Goal: Task Accomplishment & Management: Complete application form

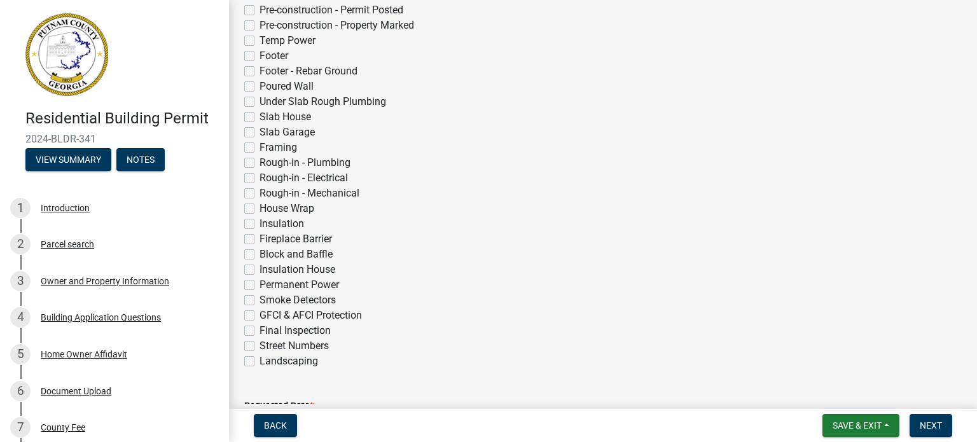
scroll to position [356, 0]
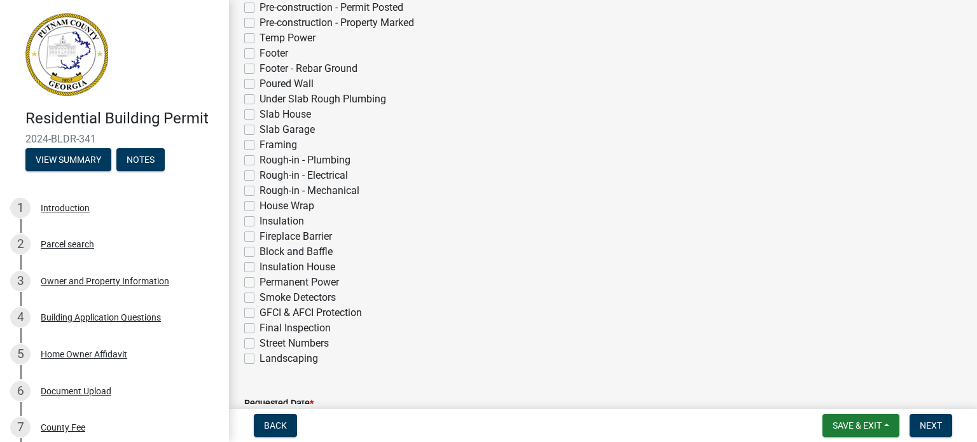
click at [260, 265] on label "Insulation House" at bounding box center [298, 267] width 76 height 15
click at [260, 265] on input "Insulation House" at bounding box center [264, 264] width 8 height 8
checkbox input "true"
checkbox input "false"
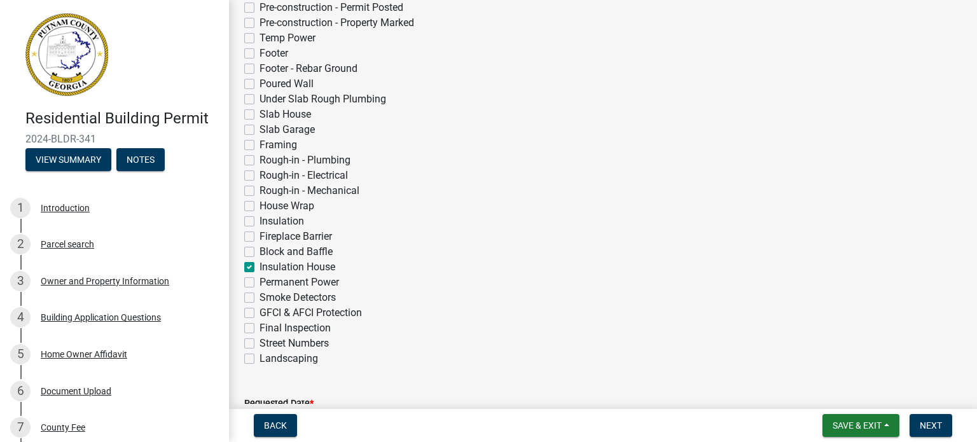
checkbox input "false"
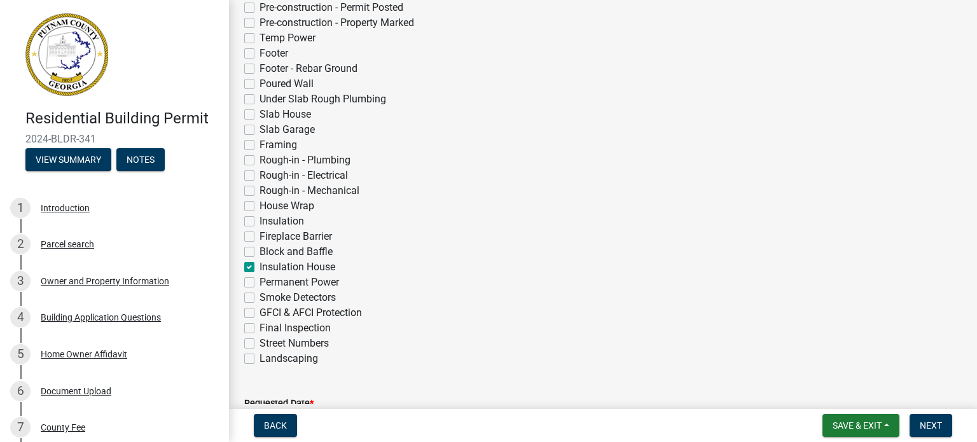
checkbox input "false"
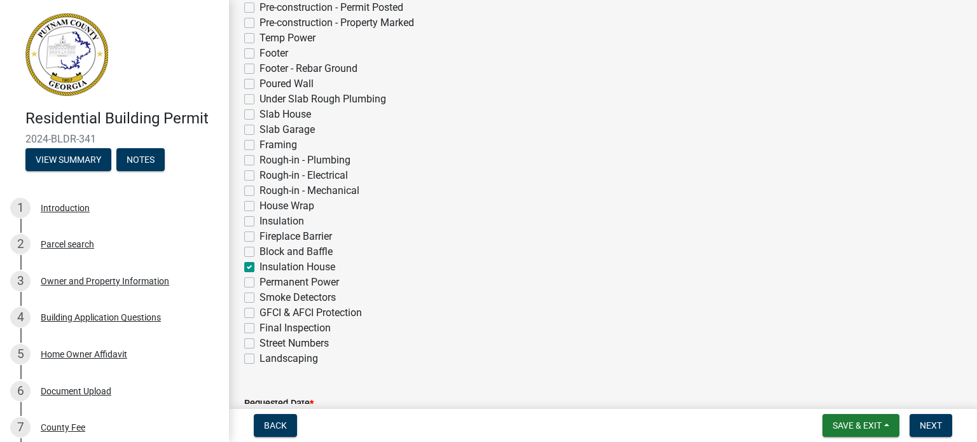
checkbox input "false"
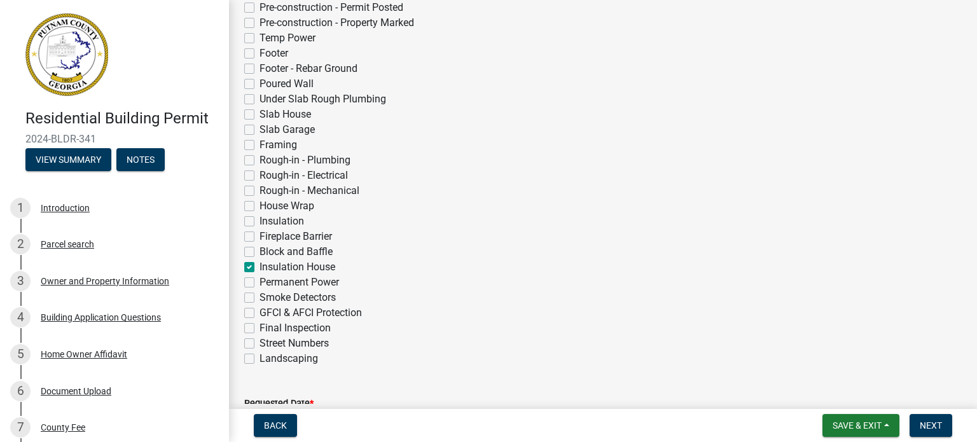
checkbox input "false"
checkbox input "true"
checkbox input "false"
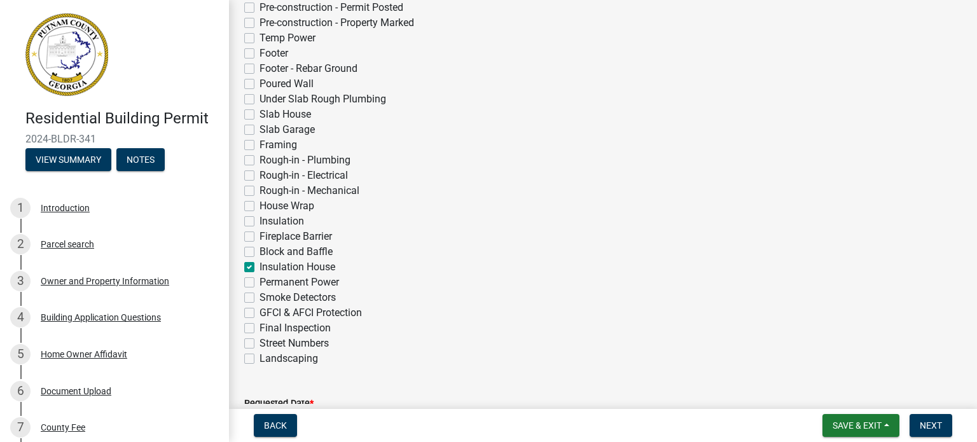
checkbox input "false"
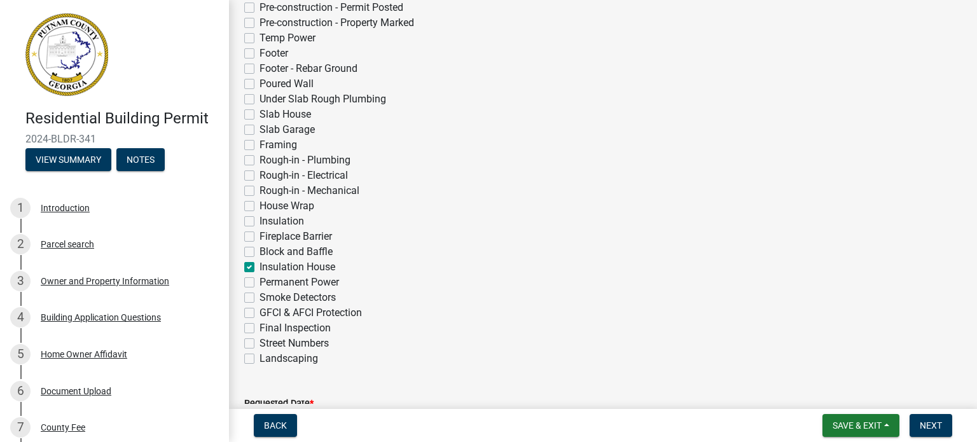
drag, startPoint x: 967, startPoint y: 168, endPoint x: 967, endPoint y: 71, distance: 97.3
click at [967, 71] on div "Applicant Request for Inspections share Share Requestor Name * [PERSON_NAME] Re…" at bounding box center [603, 111] width 748 height 903
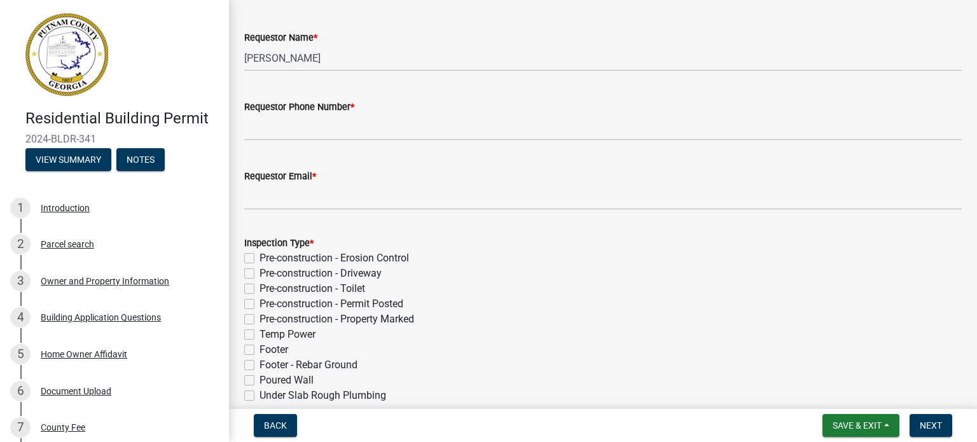
scroll to position [0, 0]
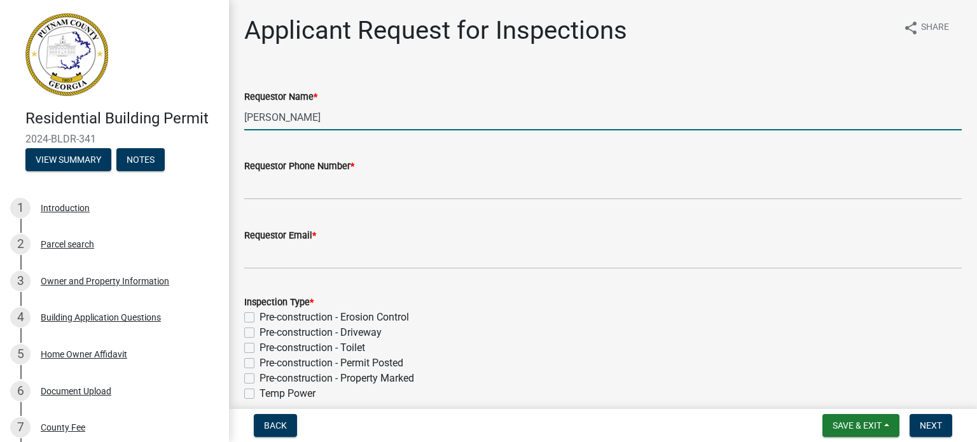
click at [582, 106] on input "[PERSON_NAME]" at bounding box center [603, 117] width 718 height 26
type input "M"
type input "[PERSON_NAME]"
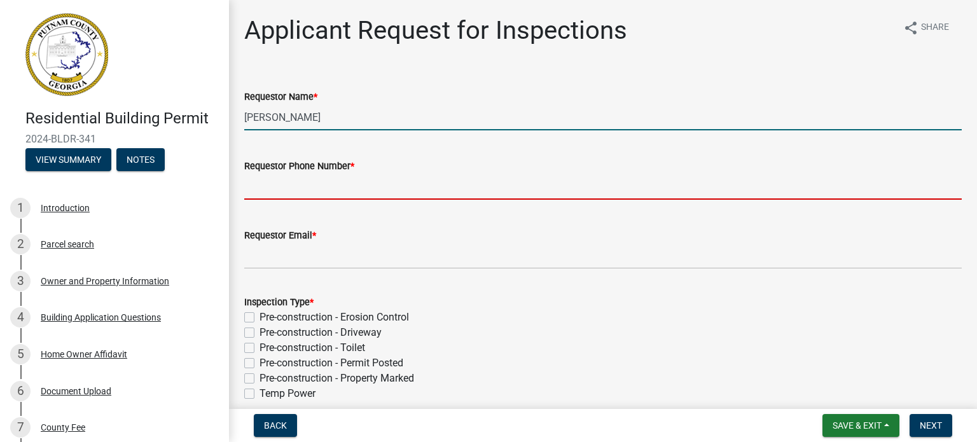
click at [410, 188] on input "Requestor Phone Number *" at bounding box center [603, 187] width 718 height 26
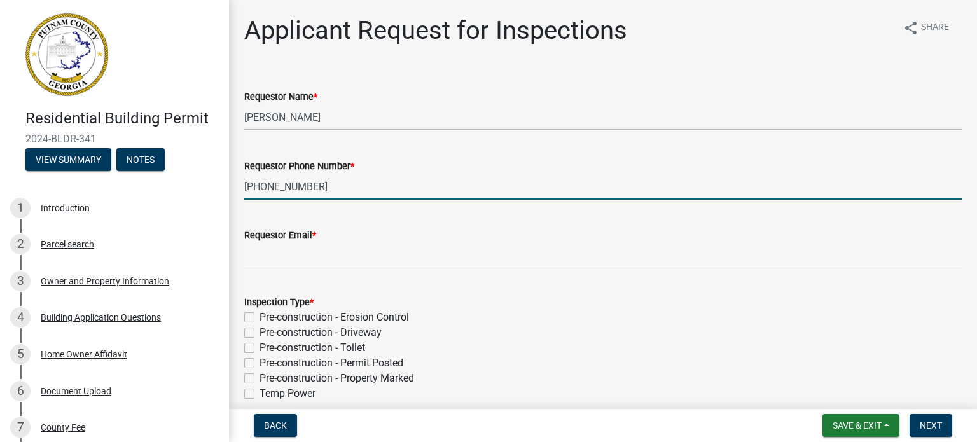
type input "[PHONE_NUMBER]"
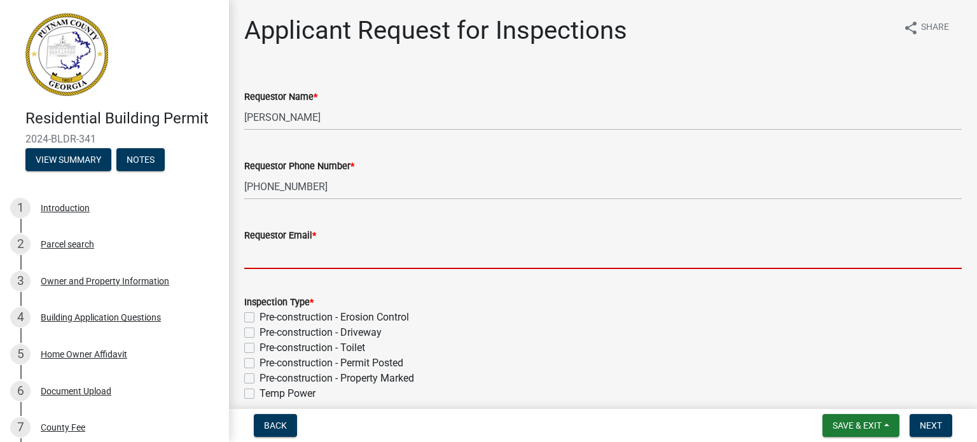
click at [355, 258] on input "Requestor Email *" at bounding box center [603, 256] width 718 height 26
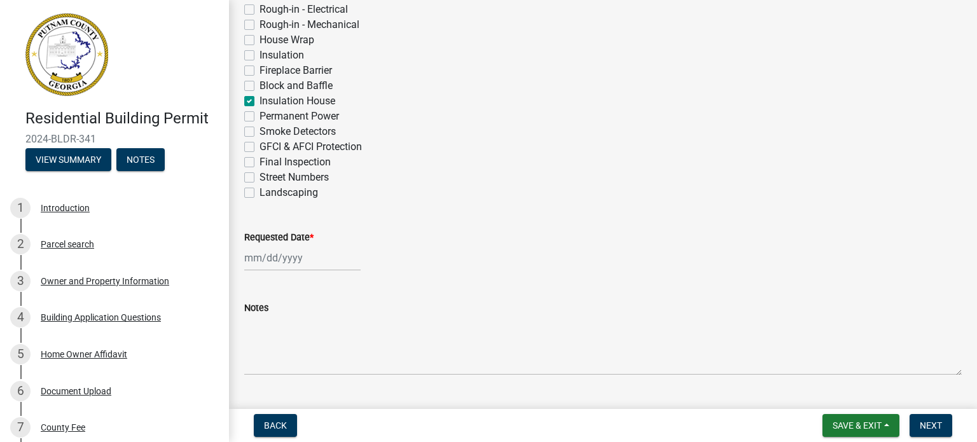
scroll to position [524, 0]
type input "[EMAIL_ADDRESS][DOMAIN_NAME]"
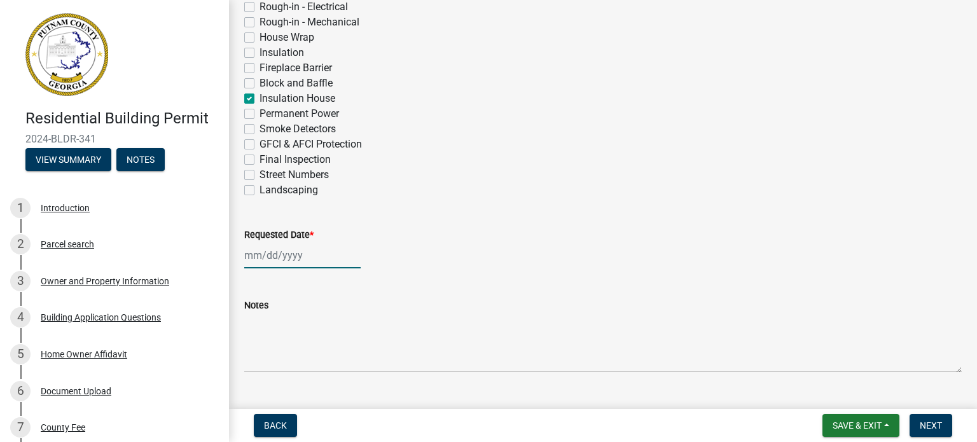
click at [304, 259] on div at bounding box center [302, 255] width 116 height 26
select select "8"
select select "2025"
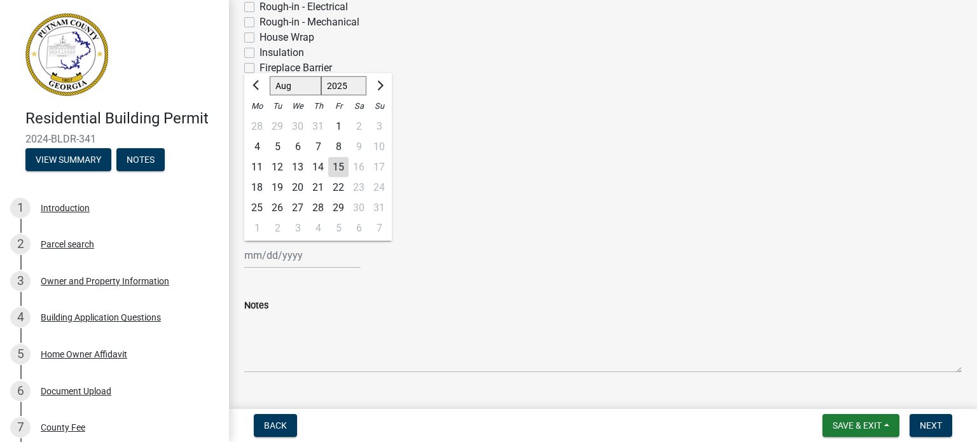
click at [257, 187] on div "18" at bounding box center [257, 188] width 20 height 20
type input "[DATE]"
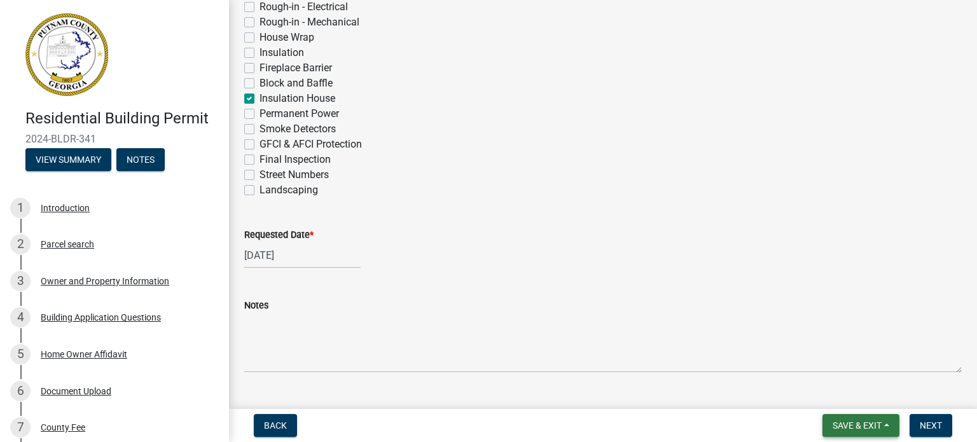
click at [854, 424] on span "Save & Exit" at bounding box center [857, 426] width 49 height 10
click at [832, 364] on button "Save" at bounding box center [849, 362] width 102 height 31
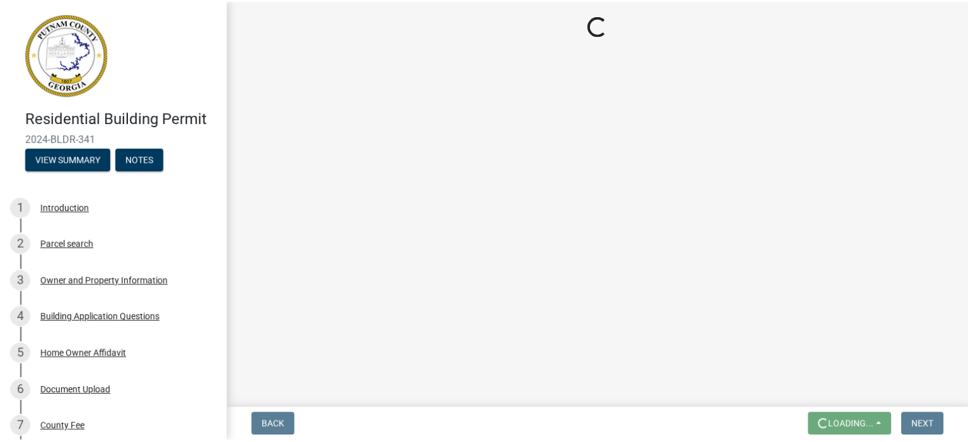
scroll to position [0, 0]
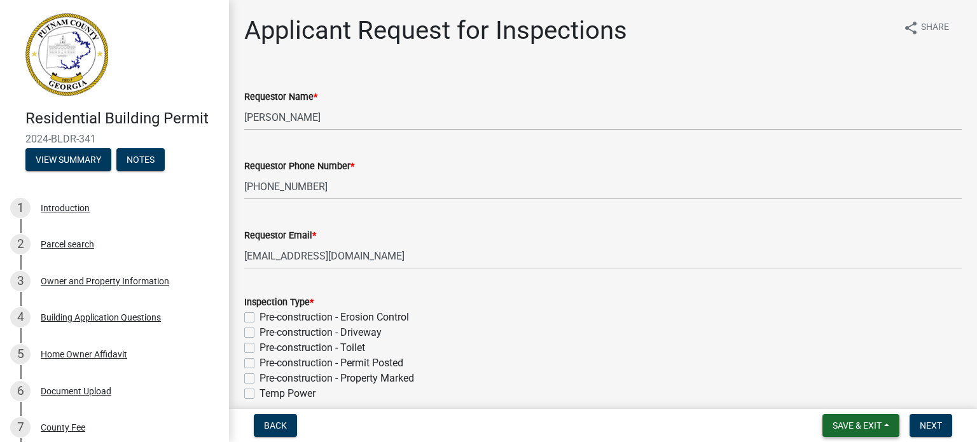
click at [873, 426] on span "Save & Exit" at bounding box center [857, 426] width 49 height 10
drag, startPoint x: 873, startPoint y: 426, endPoint x: 856, endPoint y: 395, distance: 35.6
click at [856, 414] on div "Save & Exit Save Save & Exit" at bounding box center [861, 425] width 77 height 23
click at [820, 394] on button "Save & Exit" at bounding box center [849, 392] width 102 height 31
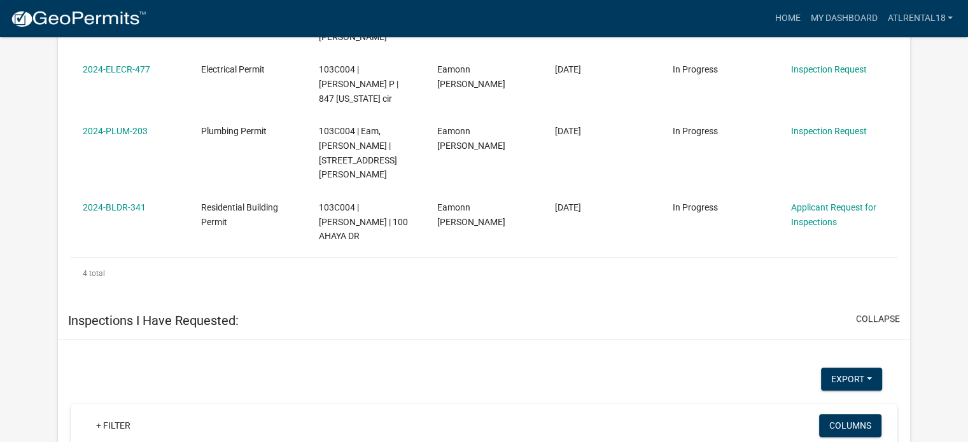
scroll to position [959, 0]
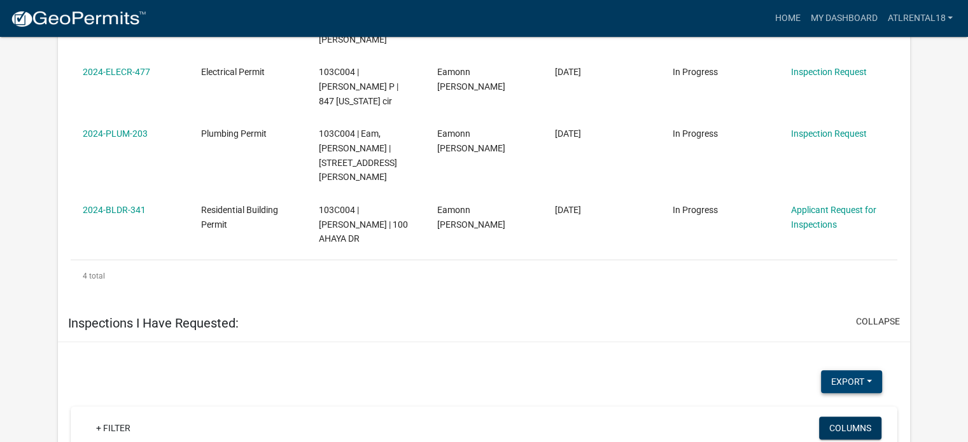
click at [868, 370] on button "Export" at bounding box center [851, 381] width 61 height 23
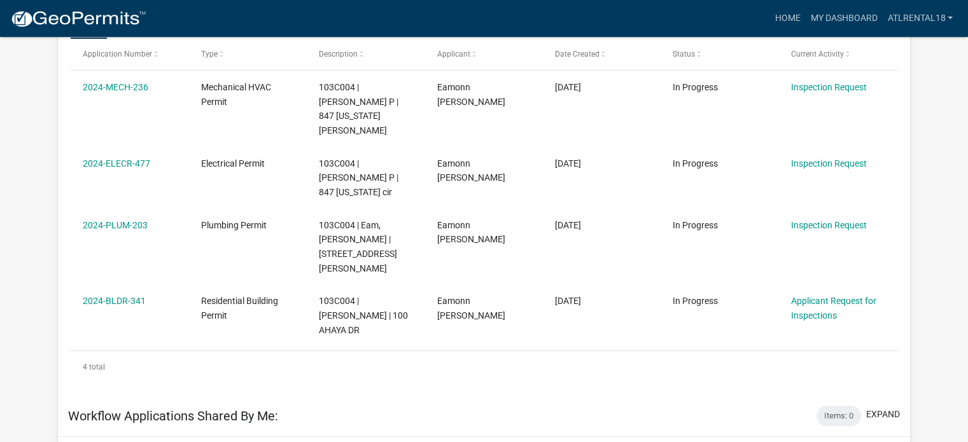
scroll to position [242, 0]
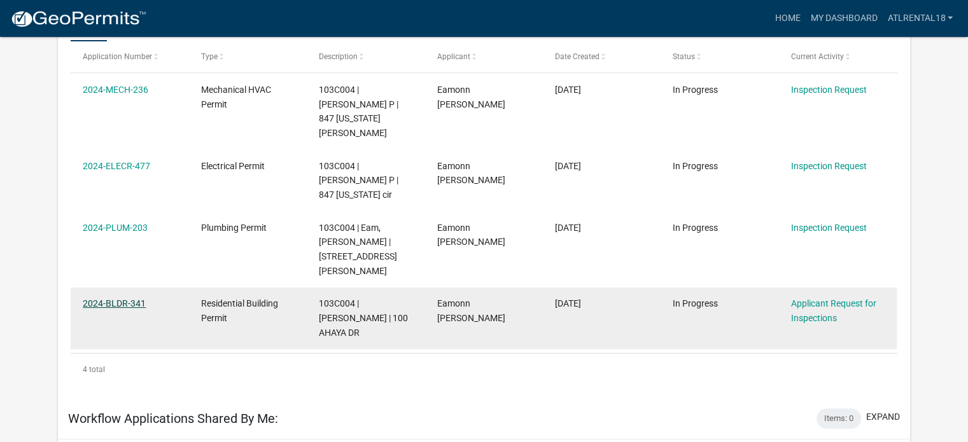
click at [125, 298] on link "2024-BLDR-341" at bounding box center [114, 303] width 63 height 10
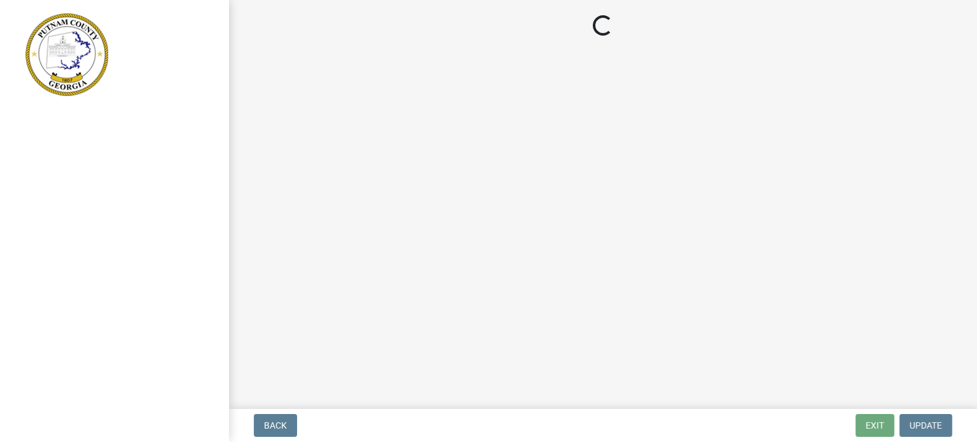
click at [125, 274] on div at bounding box center [114, 221] width 229 height 442
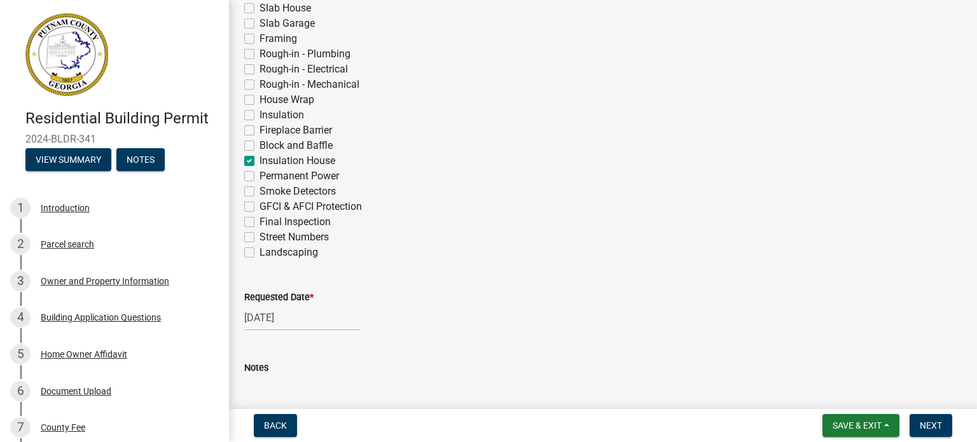
scroll to position [552, 0]
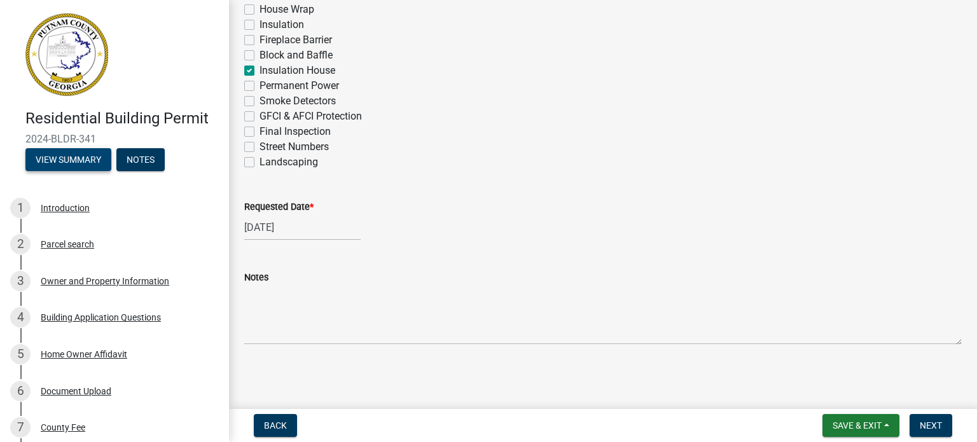
click at [68, 159] on button "View Summary" at bounding box center [68, 159] width 86 height 23
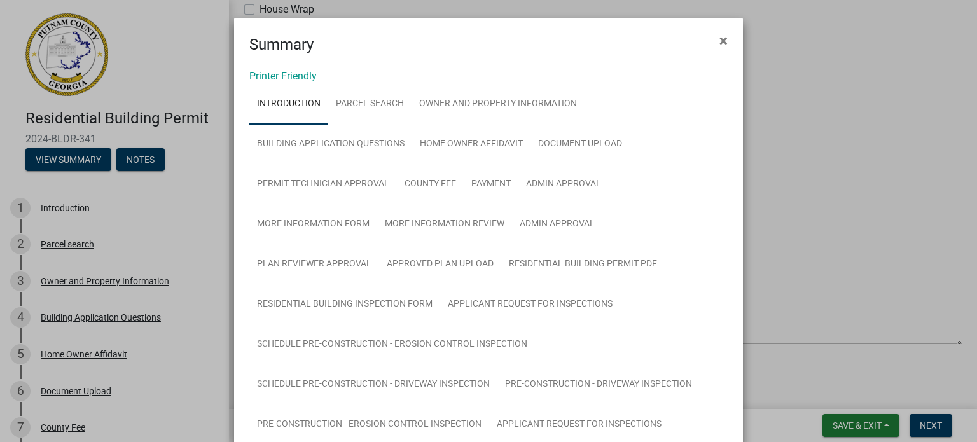
click at [770, 0] on ngb-modal-window "Summary × Printer Friendly Introduction Parcel search Owner and Property Inform…" at bounding box center [488, 221] width 977 height 442
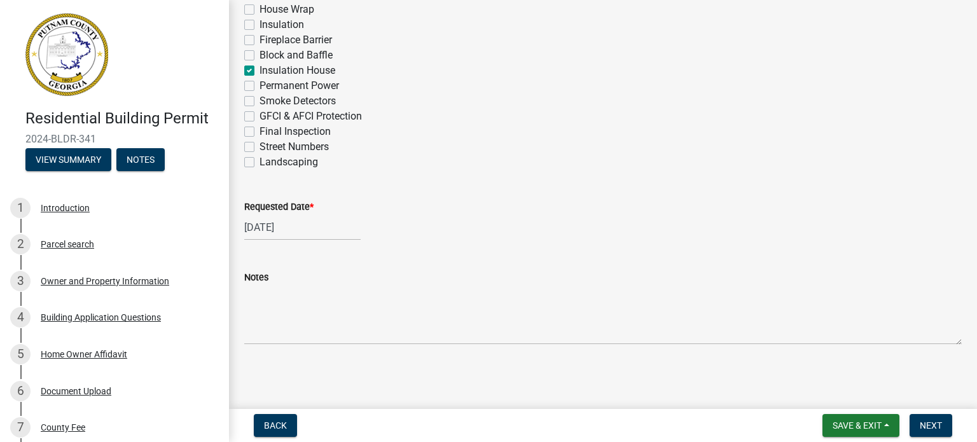
click at [533, 158] on div "Landscaping" at bounding box center [603, 162] width 718 height 15
drag, startPoint x: 860, startPoint y: 422, endPoint x: 883, endPoint y: 372, distance: 55.8
click at [883, 372] on main "Applicant Request for Inspections share Share Requestor Name * [PERSON_NAME] Re…" at bounding box center [603, 202] width 748 height 404
click at [857, 423] on span "Save & Exit" at bounding box center [857, 426] width 49 height 10
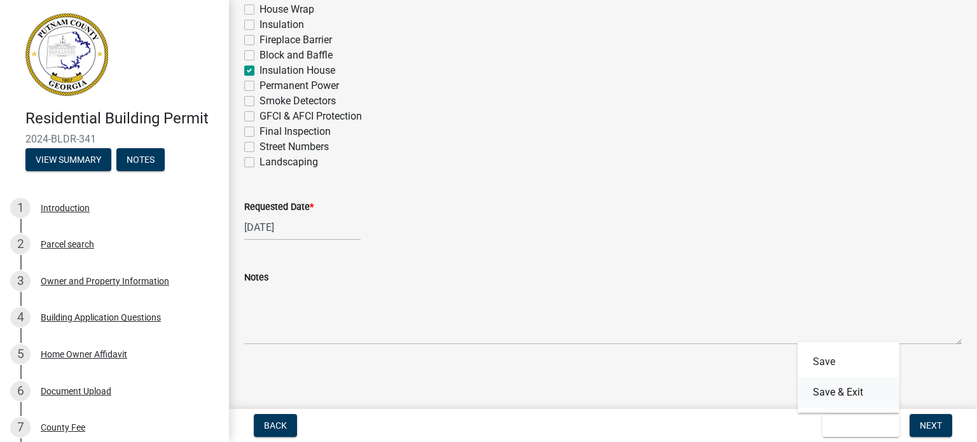
click at [851, 392] on button "Save & Exit" at bounding box center [849, 392] width 102 height 31
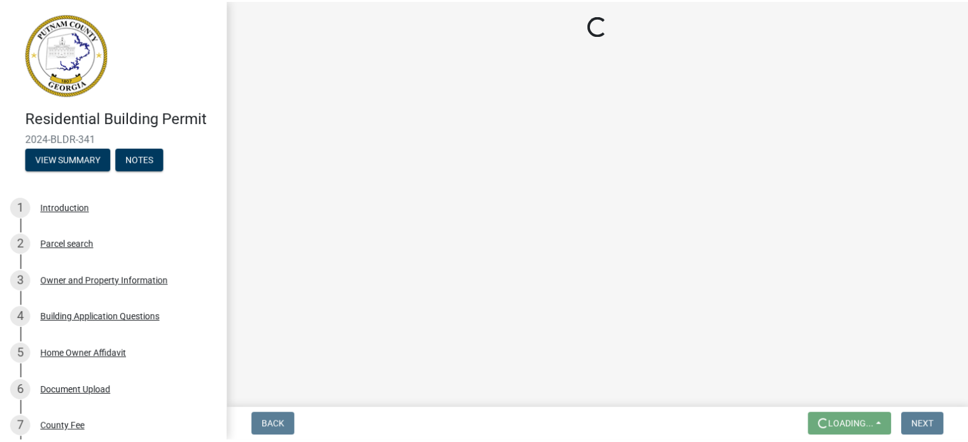
scroll to position [0, 0]
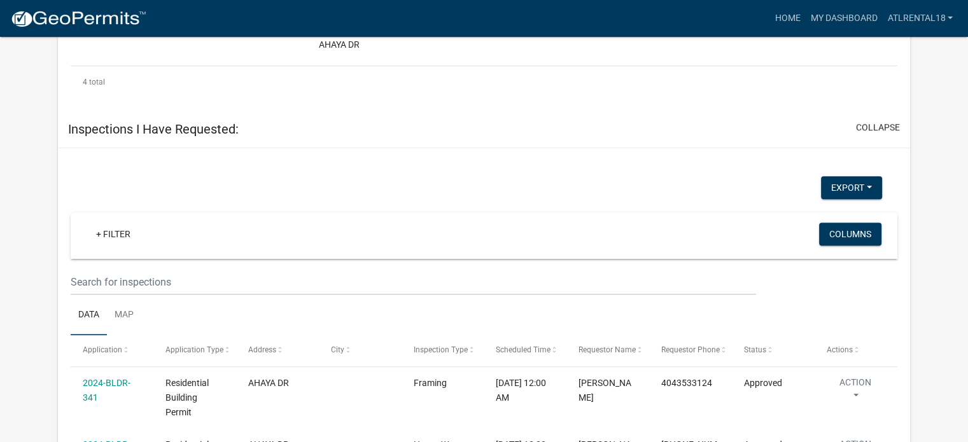
scroll to position [1151, 0]
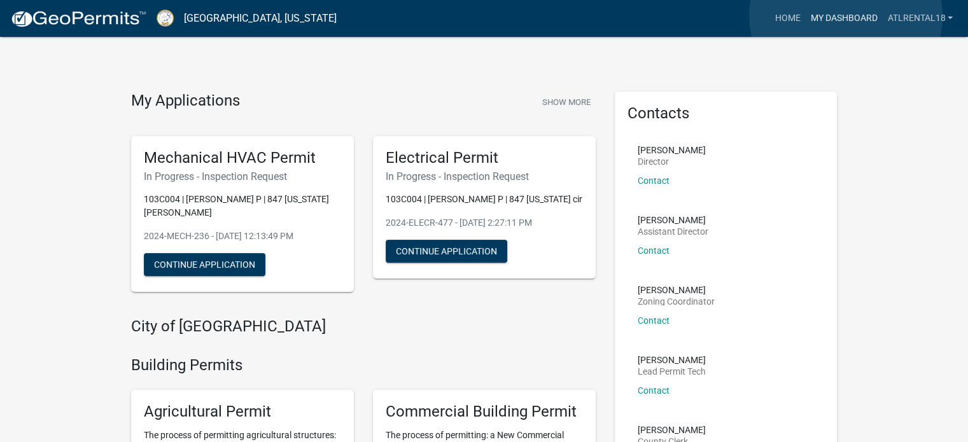
click at [846, 16] on link "My Dashboard" at bounding box center [843, 18] width 77 height 24
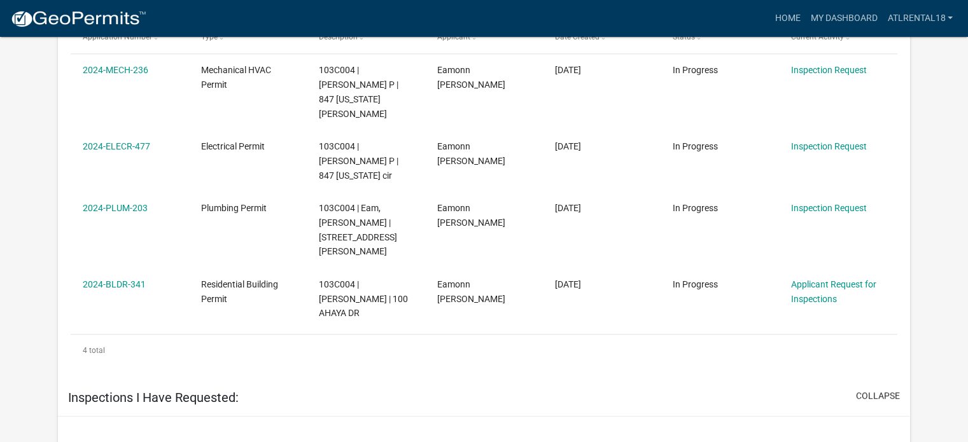
scroll to position [853, 0]
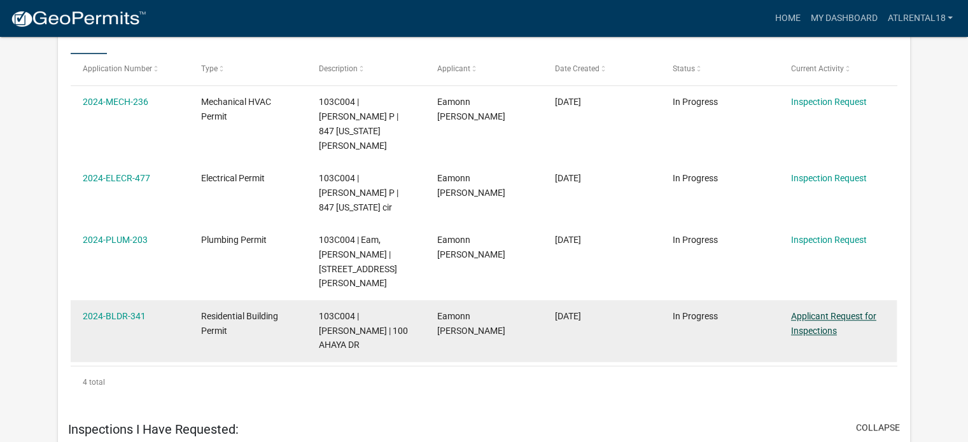
click at [868, 311] on link "Applicant Request for Inspections" at bounding box center [833, 323] width 85 height 25
